Goal: Information Seeking & Learning: Learn about a topic

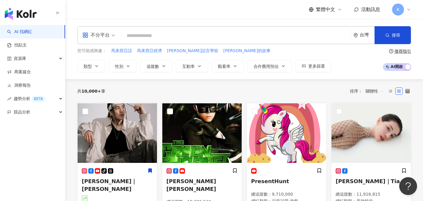
click at [140, 39] on input "search" at bounding box center [235, 35] width 225 height 11
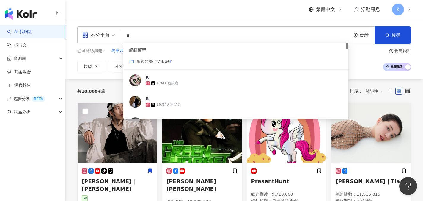
type input "**"
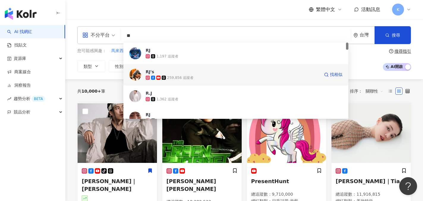
click at [185, 74] on span "RJ's" at bounding box center [233, 72] width 174 height 6
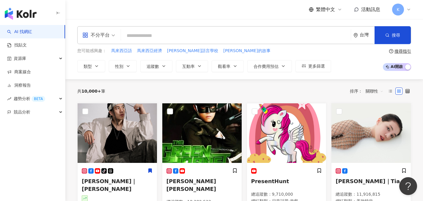
click at [136, 34] on input "search" at bounding box center [235, 35] width 225 height 11
click at [136, 37] on input "search" at bounding box center [235, 35] width 225 height 11
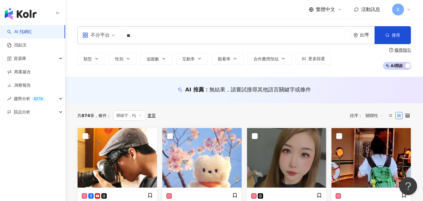
drag, startPoint x: 138, startPoint y: 37, endPoint x: 105, endPoint y: 33, distance: 33.3
click at [105, 33] on div "不分平台 RJ ** 台灣 搜尋 8d2e311b-ce20-48b9-956e-2314f8fb7571 RJ 1,197 追蹤者 RJ's 259,856…" at bounding box center [244, 35] width 334 height 18
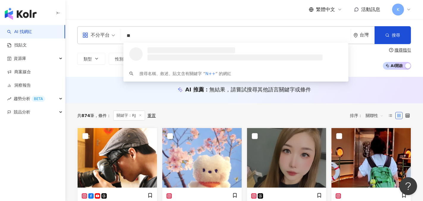
type input "*"
type input "*****"
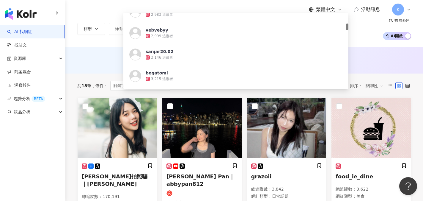
scroll to position [149, 0]
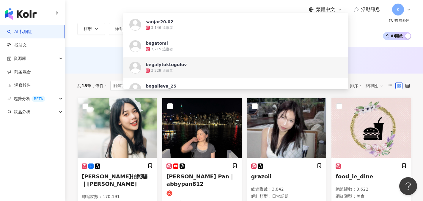
click at [172, 76] on div "begalytoktogulov 3,229 追蹤者" at bounding box center [235, 67] width 225 height 21
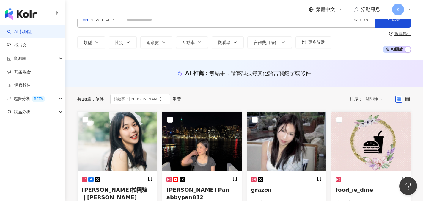
scroll to position [0, 0]
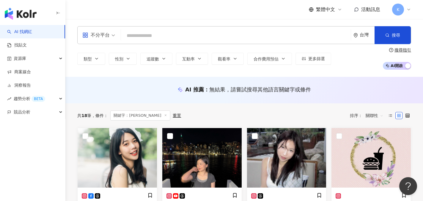
click at [168, 28] on div "不分平台 台灣 搜尋 d1caa3c4-2705-43c2-aa86-9b96c9c9dd5e vebvebyy 2,999 追蹤者 sanjar20.02 …" at bounding box center [244, 35] width 334 height 18
click at [161, 33] on input "search" at bounding box center [235, 35] width 225 height 11
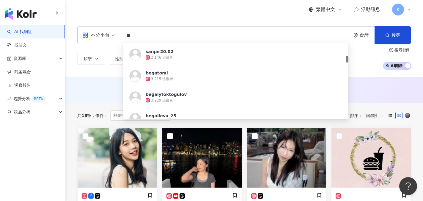
type input "*"
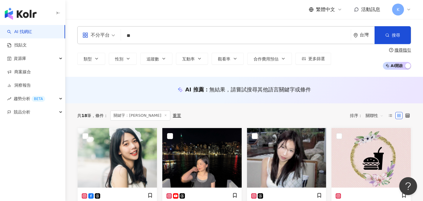
type input "*"
click at [242, 15] on div "繁體中文 活動訊息 K" at bounding box center [244, 9] width 334 height 19
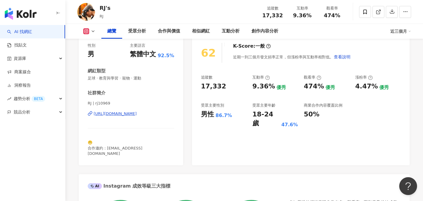
scroll to position [76, 0]
click at [137, 115] on div "https://www.instagram.com/rj10969/" at bounding box center [115, 113] width 43 height 5
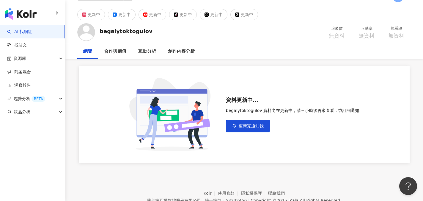
scroll to position [41, 0]
